Goal: Find specific page/section: Find specific page/section

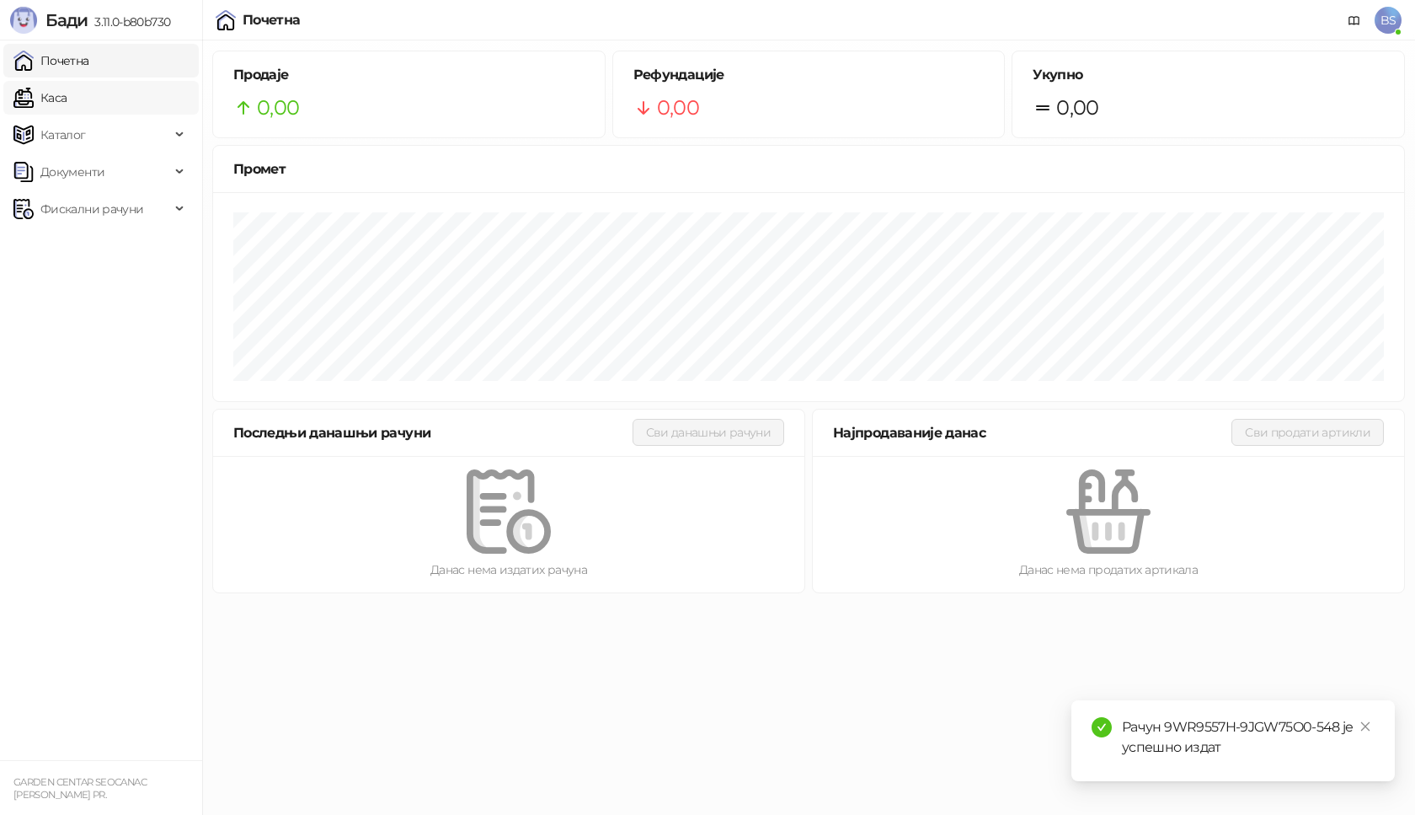
click at [65, 100] on link "Каса" at bounding box center [39, 98] width 53 height 34
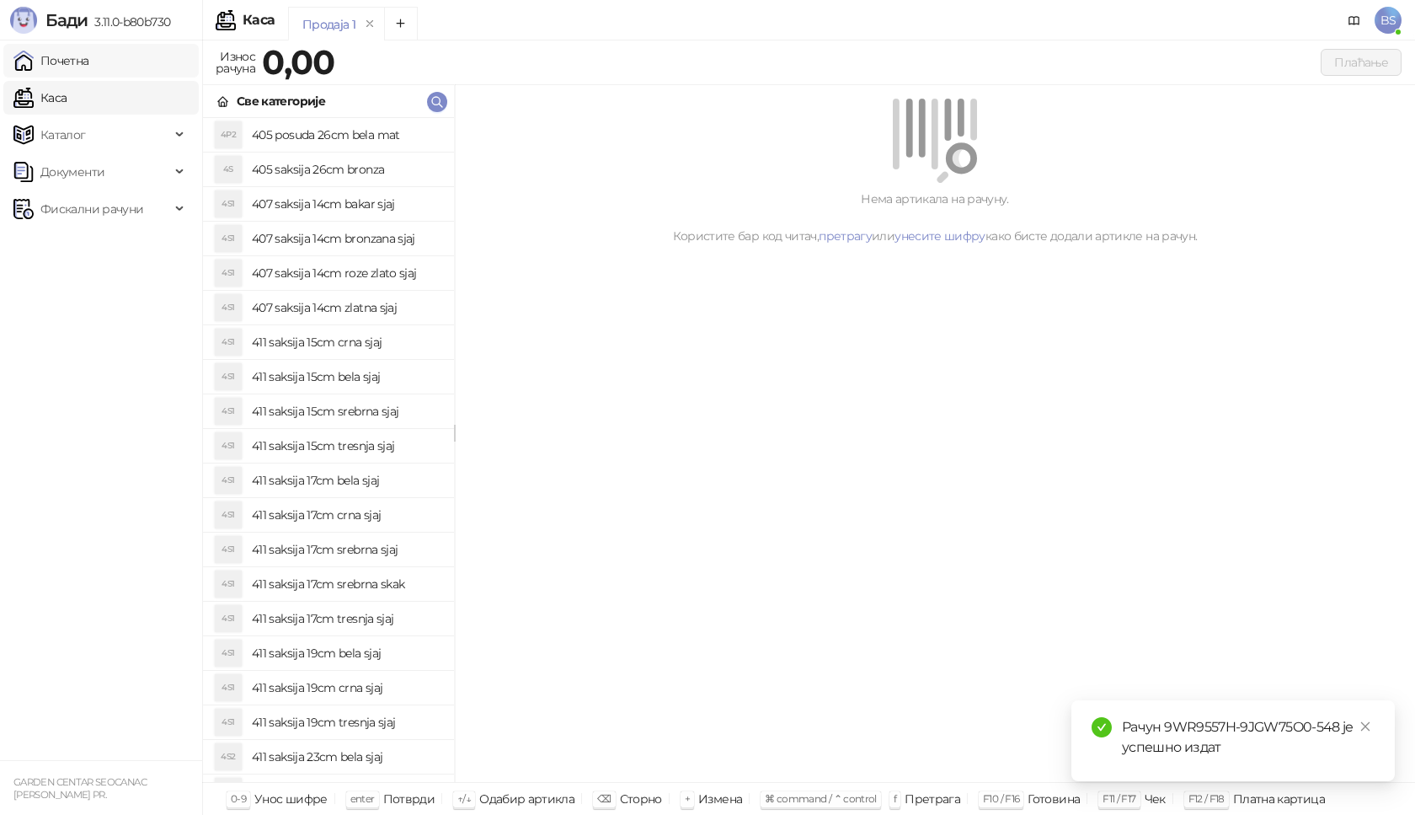
click at [88, 67] on link "Почетна" at bounding box center [51, 61] width 76 height 34
